Goal: Task Accomplishment & Management: Manage account settings

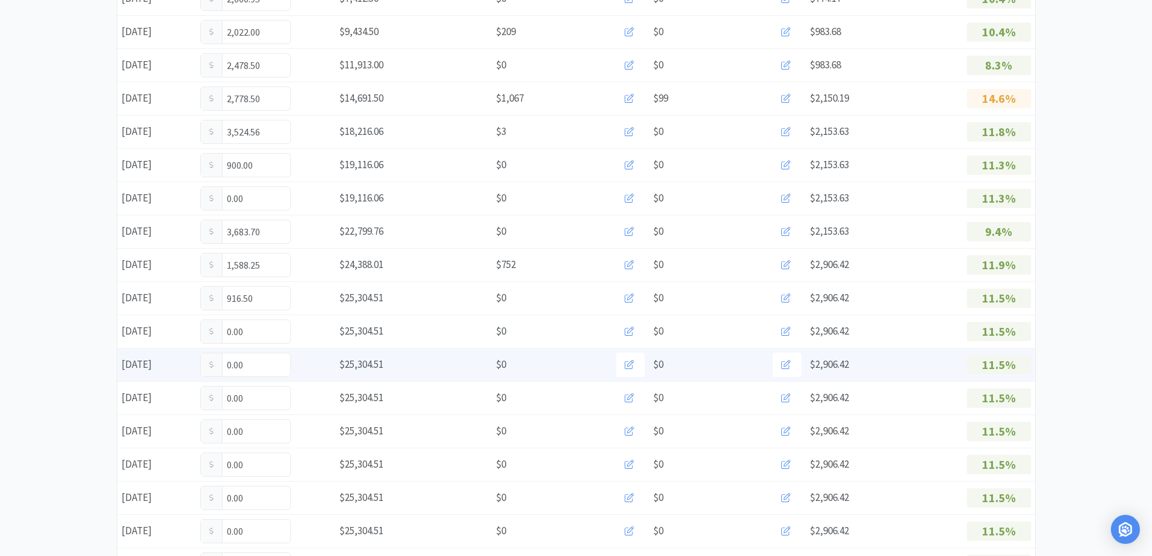
scroll to position [302, 0]
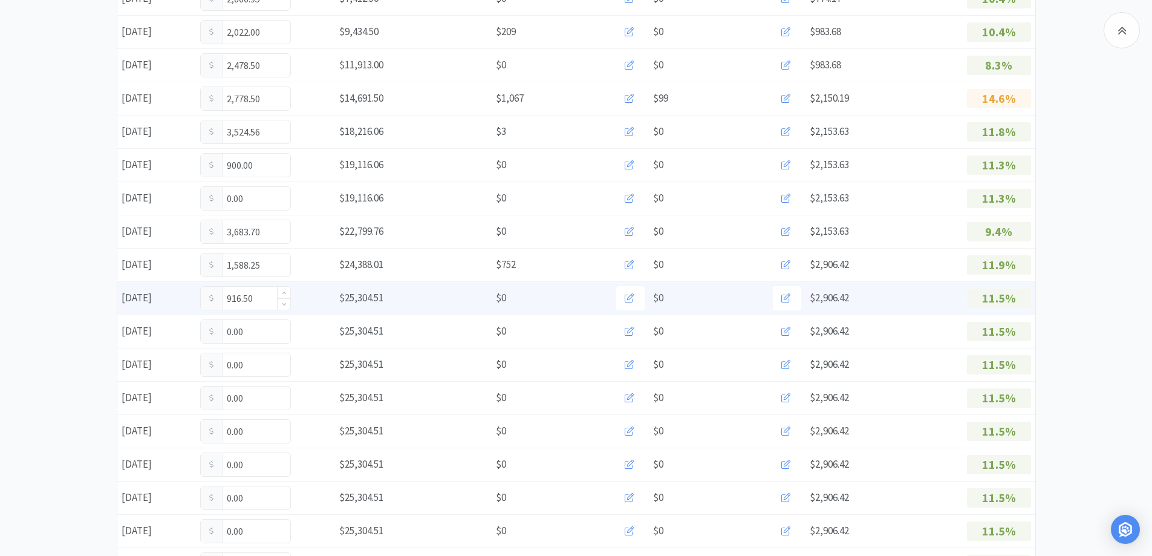
click at [259, 298] on input "916.50" at bounding box center [245, 298] width 89 height 23
type input "9"
type input "1,470.75"
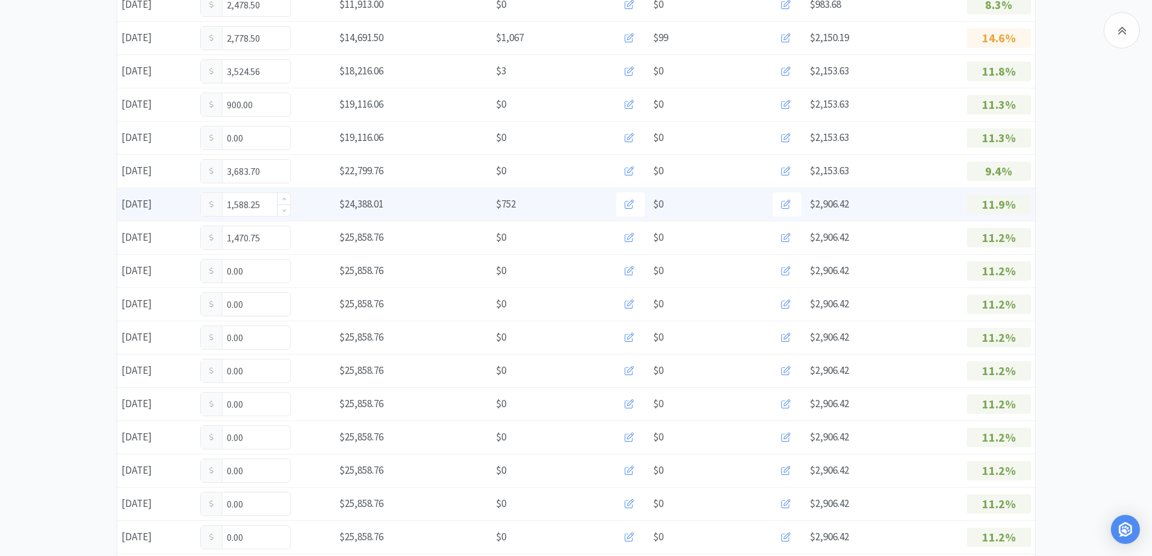
scroll to position [423, 0]
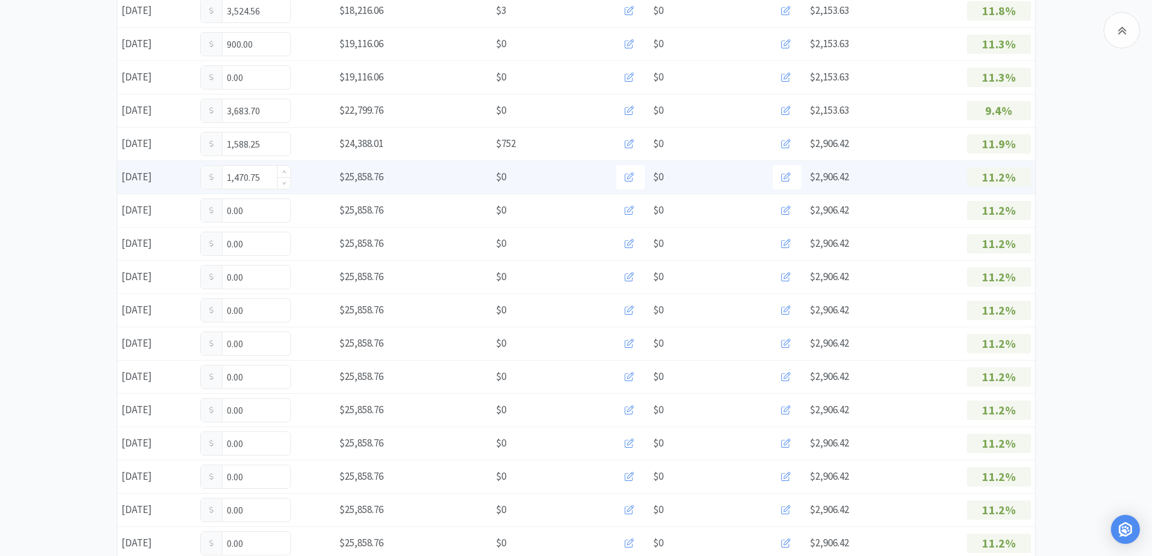
click at [267, 177] on input "1,470.75" at bounding box center [245, 177] width 89 height 23
type input "1"
type input "1,915.75"
